Goal: Transaction & Acquisition: Obtain resource

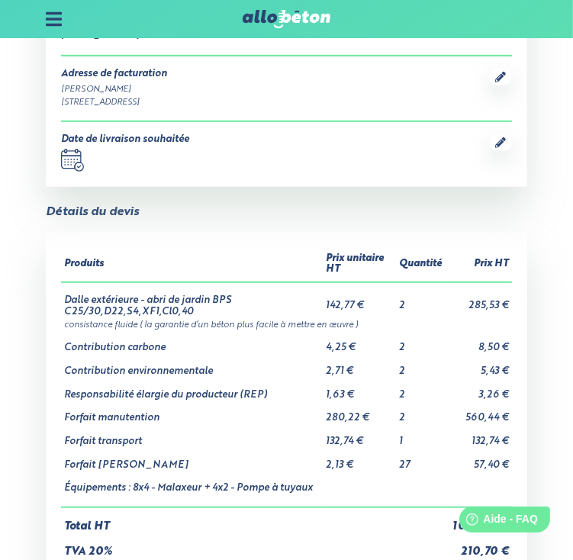
scroll to position [839, 0]
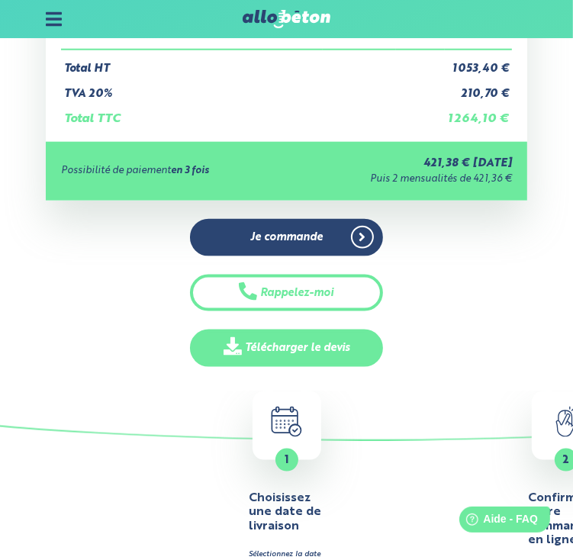
click at [332, 336] on link "Télécharger le devis" at bounding box center [286, 347] width 192 height 37
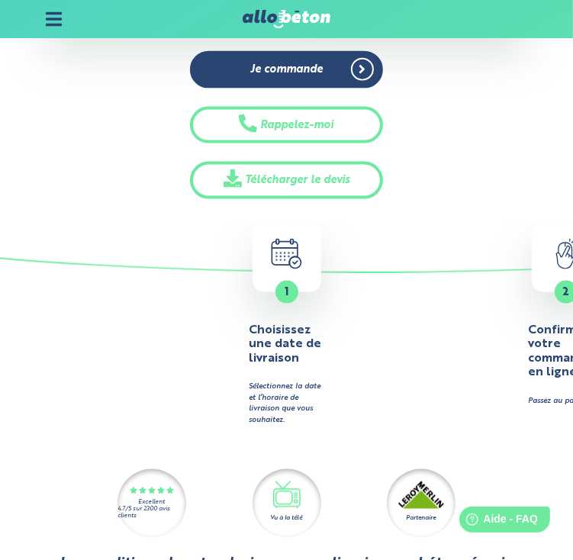
scroll to position [991, 0]
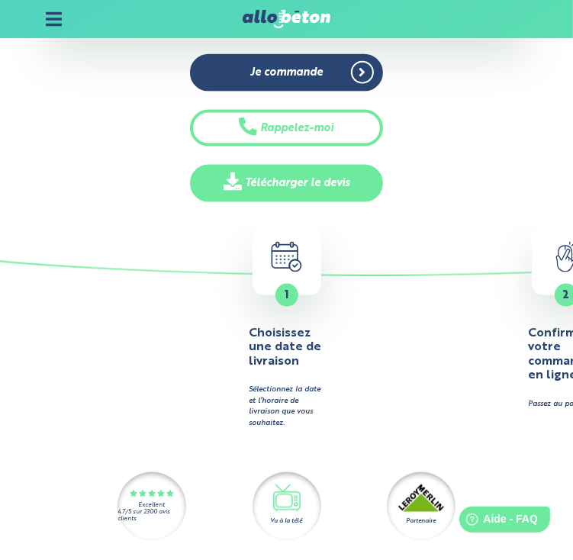
click at [329, 178] on link "Télécharger le devis" at bounding box center [286, 183] width 192 height 37
